Goal: Navigation & Orientation: Go to known website

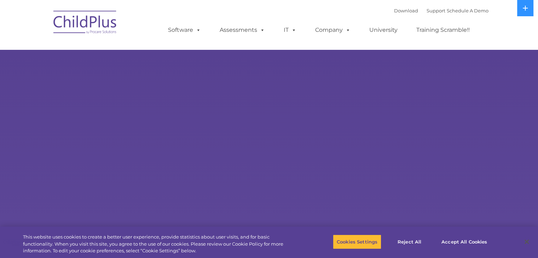
select select "MEDIUM"
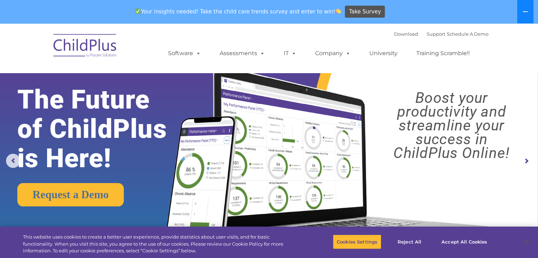
click at [525, 12] on icon at bounding box center [525, 12] width 6 height 6
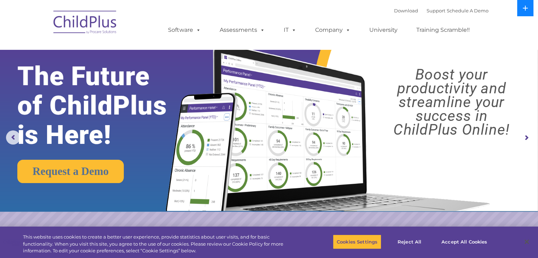
click at [525, 12] on button at bounding box center [525, 8] width 16 height 16
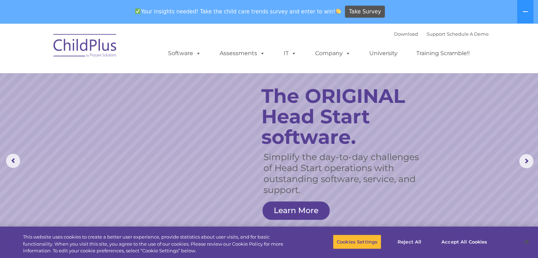
click at [103, 47] on img at bounding box center [85, 46] width 71 height 35
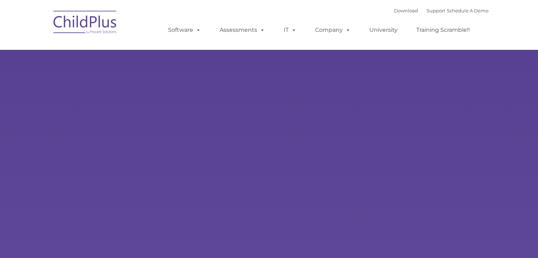
type input ""
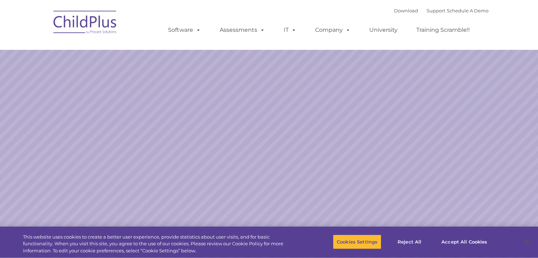
select select "MEDIUM"
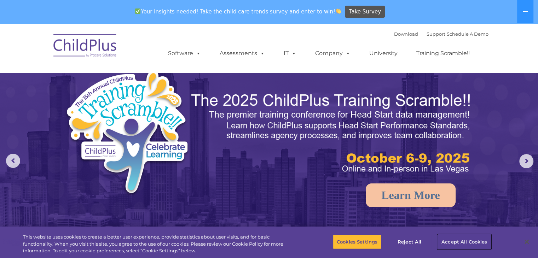
drag, startPoint x: 460, startPoint y: 241, endPoint x: 471, endPoint y: 241, distance: 11.7
click at [471, 241] on button "Accept All Cookies" at bounding box center [463, 241] width 53 height 15
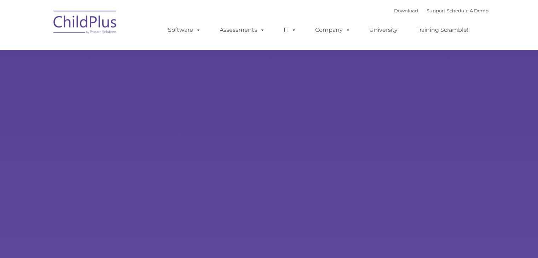
type input ""
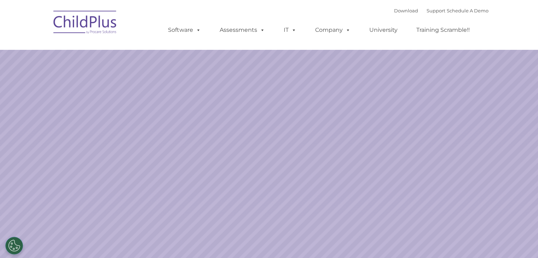
select select "MEDIUM"
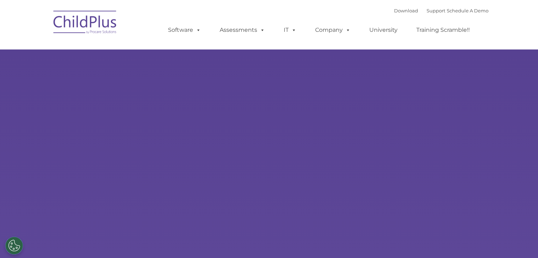
type input ""
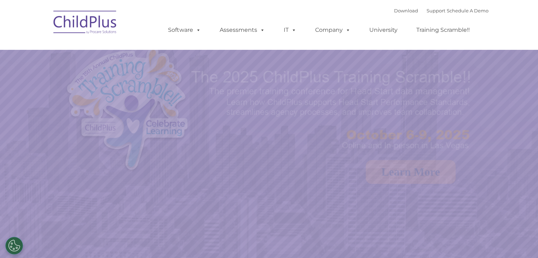
select select "MEDIUM"
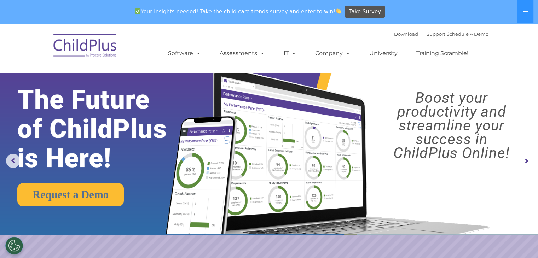
click at [136, 34] on div "Download Support | Schedule A Demo  MENU MENU Software ChildPlus: The original…" at bounding box center [269, 48] width 438 height 39
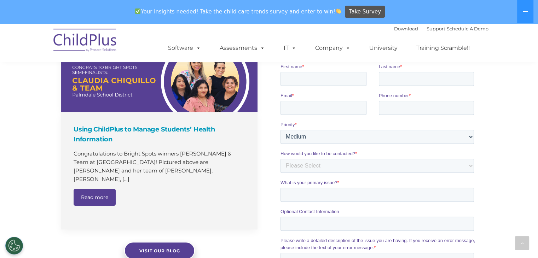
scroll to position [520, 0]
